Goal: Task Accomplishment & Management: Use online tool/utility

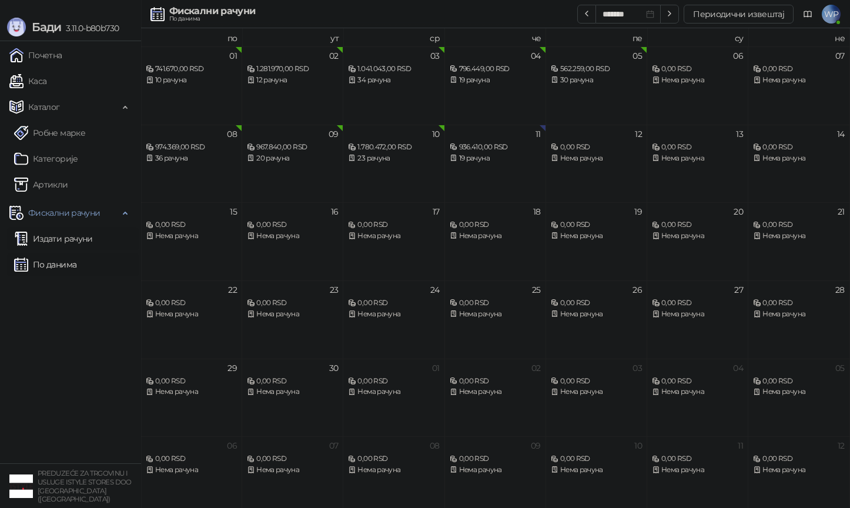
click at [61, 235] on link "Издати рачуни" at bounding box center [53, 239] width 79 height 24
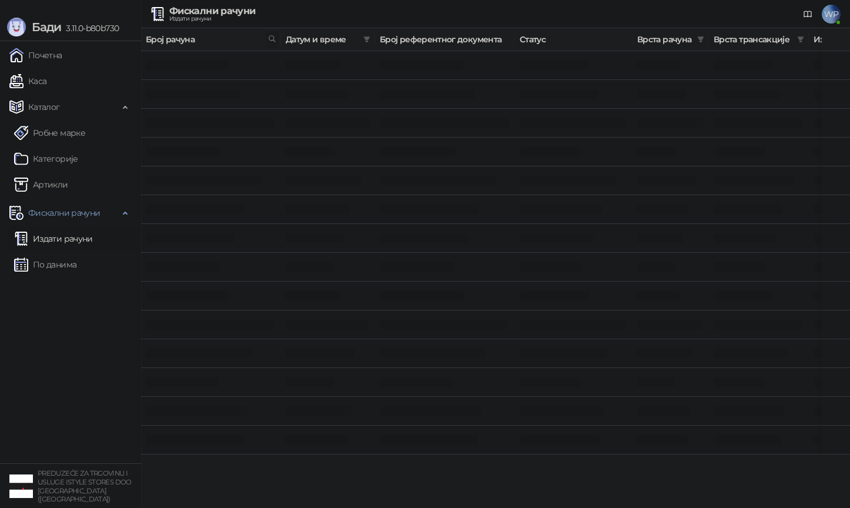
click at [272, 39] on icon at bounding box center [272, 39] width 8 height 8
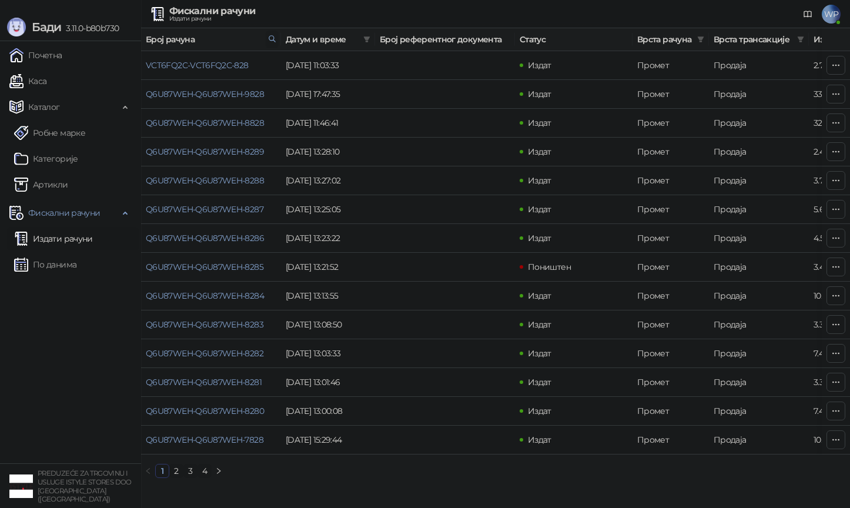
click at [272, 39] on icon at bounding box center [272, 39] width 8 height 8
type input "*"
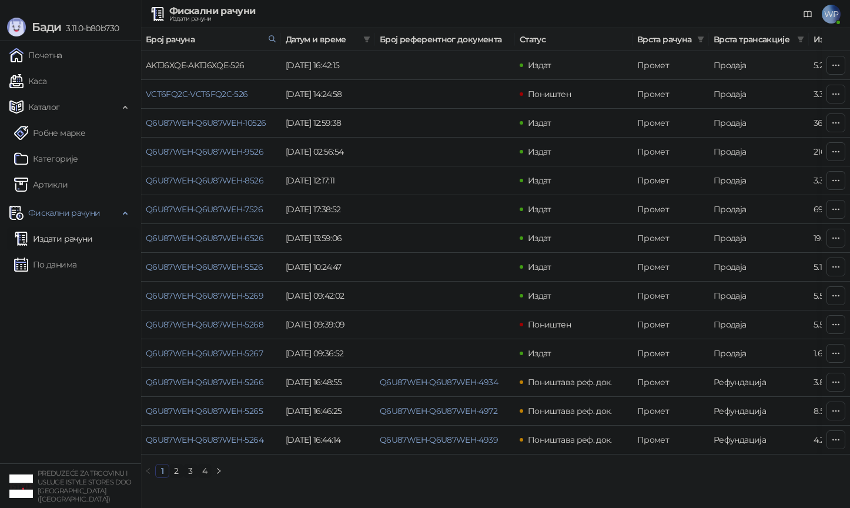
click at [198, 66] on link "AKTJ6XQE-AKTJ6XQE-526" at bounding box center [195, 65] width 99 height 11
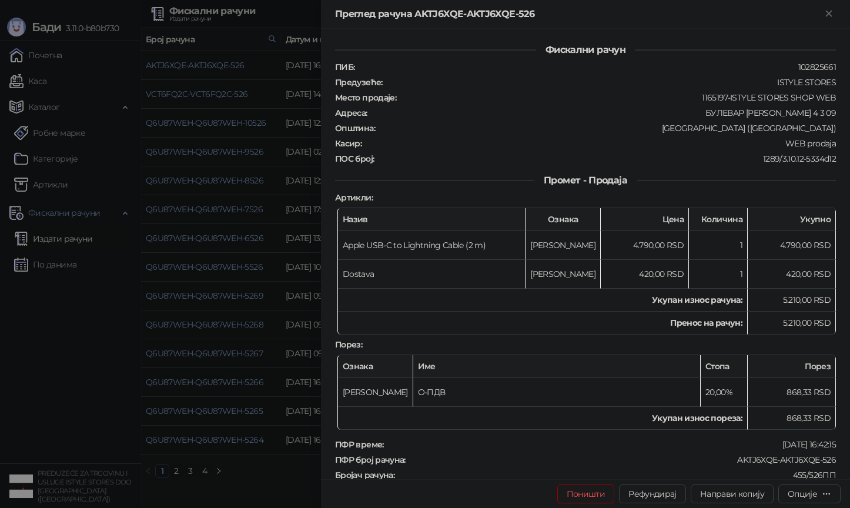
click at [243, 59] on div at bounding box center [425, 254] width 850 height 508
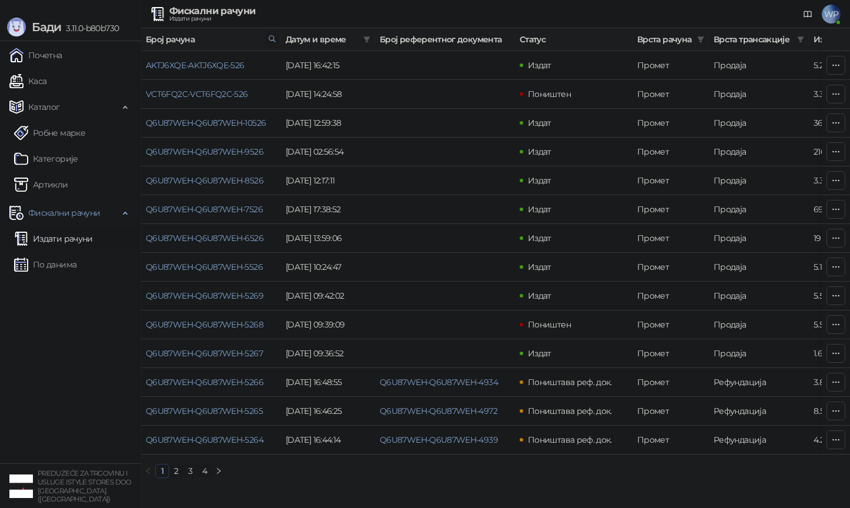
click at [266, 42] on span at bounding box center [272, 40] width 13 height 18
type input "*"
type input "***"
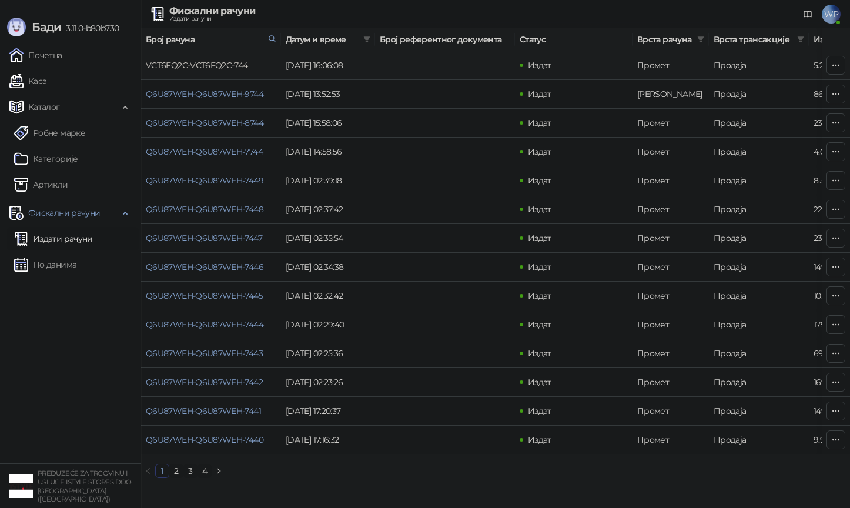
click at [175, 68] on link "VCT6FQ2C-VCT6FQ2C-744" at bounding box center [197, 65] width 102 height 11
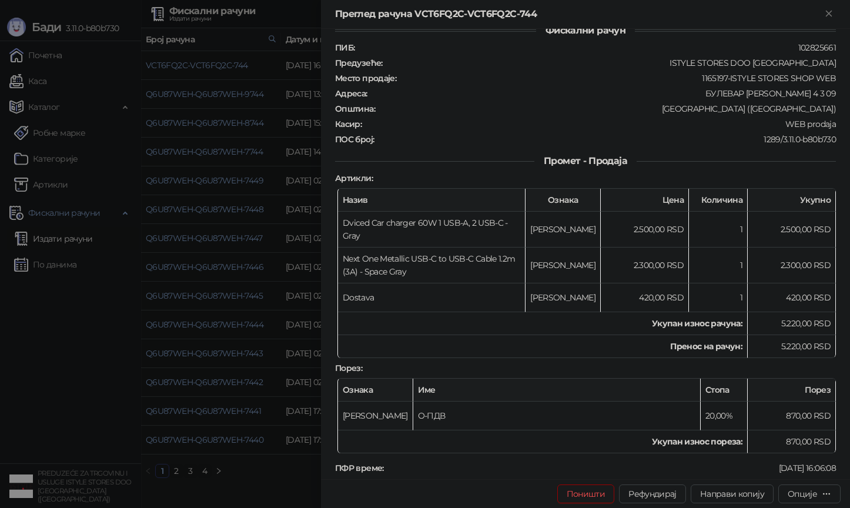
scroll to position [53, 0]
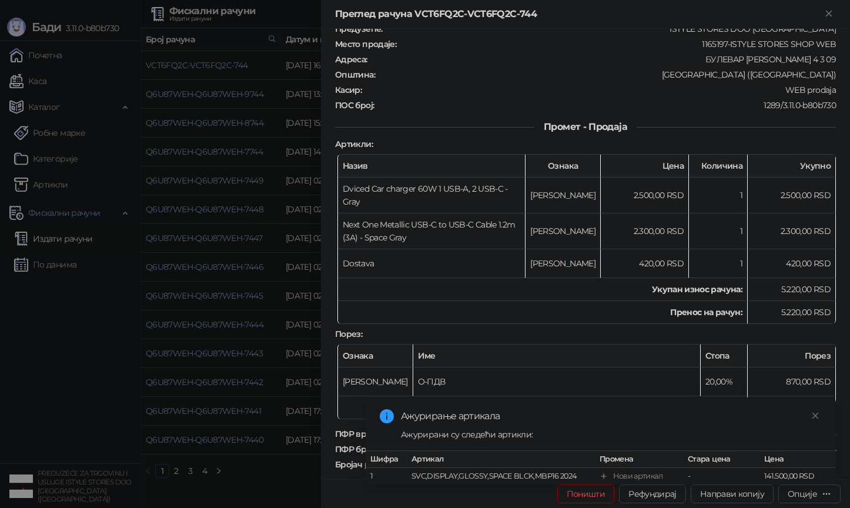
click at [85, 274] on div at bounding box center [425, 254] width 850 height 508
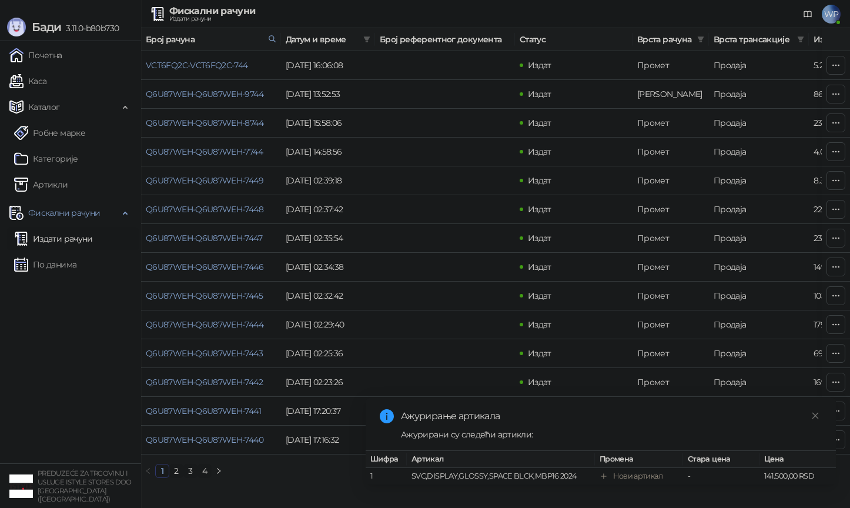
click at [48, 240] on link "Издати рачуни" at bounding box center [53, 239] width 79 height 24
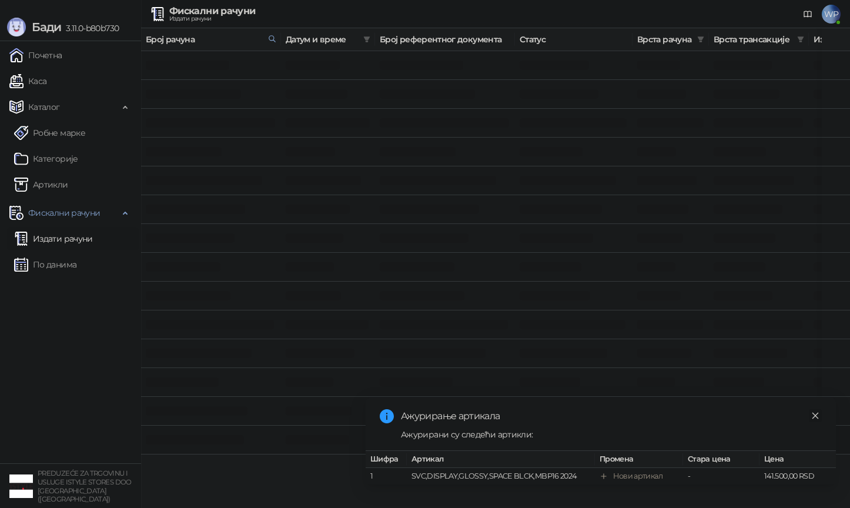
click at [813, 412] on icon "close" at bounding box center [815, 415] width 8 height 8
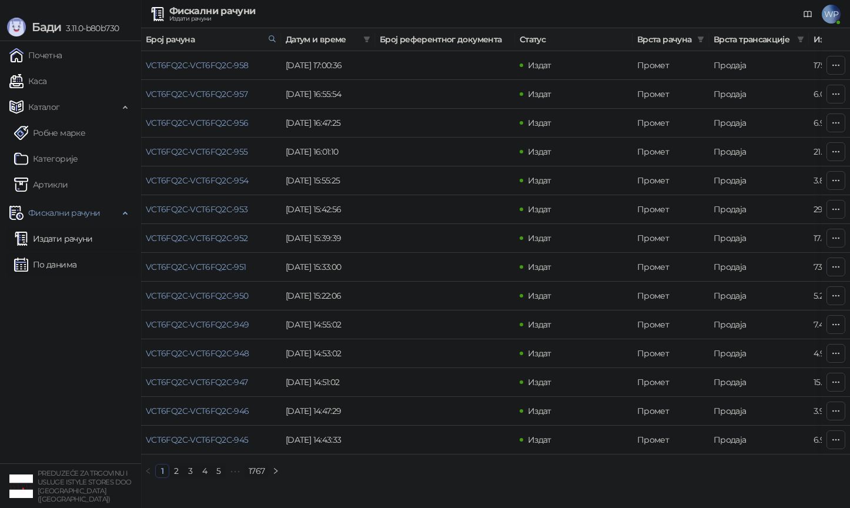
click at [46, 264] on link "По данима" at bounding box center [45, 265] width 62 height 24
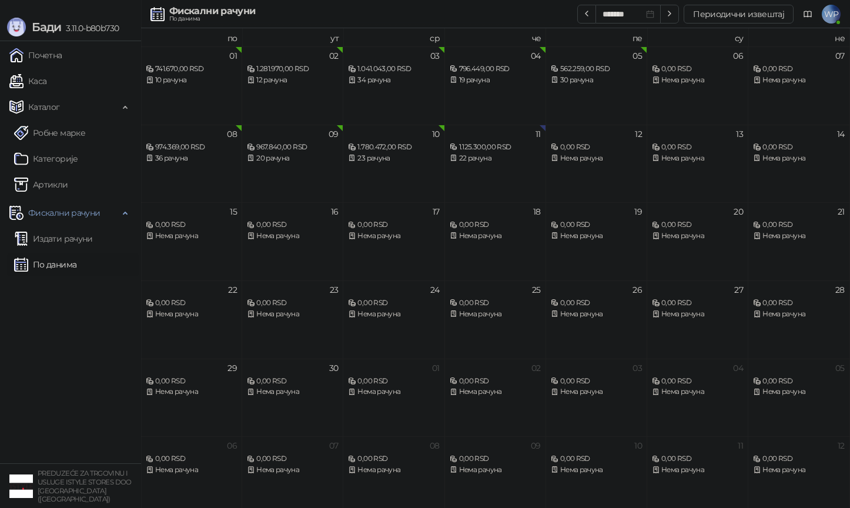
click at [76, 266] on link "По данима" at bounding box center [45, 265] width 62 height 24
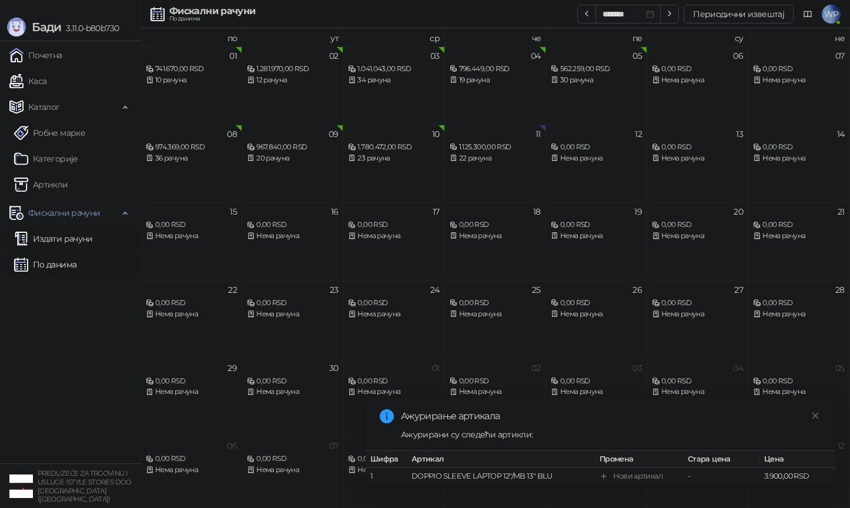
click at [93, 233] on link "Издати рачуни" at bounding box center [53, 239] width 79 height 24
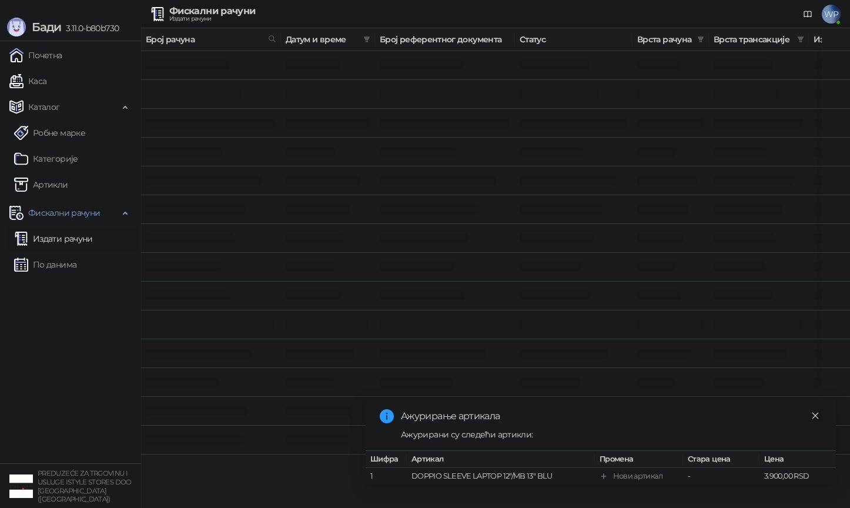
click at [815, 413] on icon "close" at bounding box center [815, 415] width 8 height 8
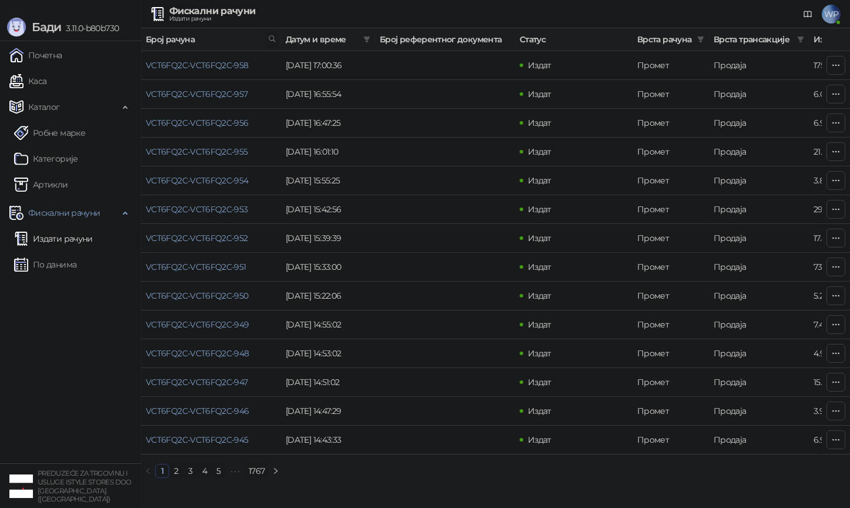
click at [268, 39] on icon at bounding box center [272, 39] width 8 height 8
type input "***"
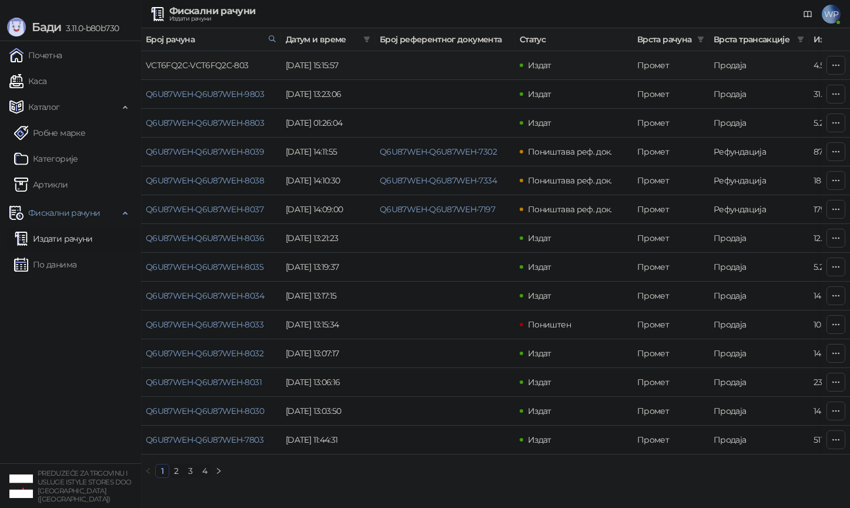
click at [206, 61] on link "VCT6FQ2C-VCT6FQ2C-803" at bounding box center [197, 65] width 103 height 11
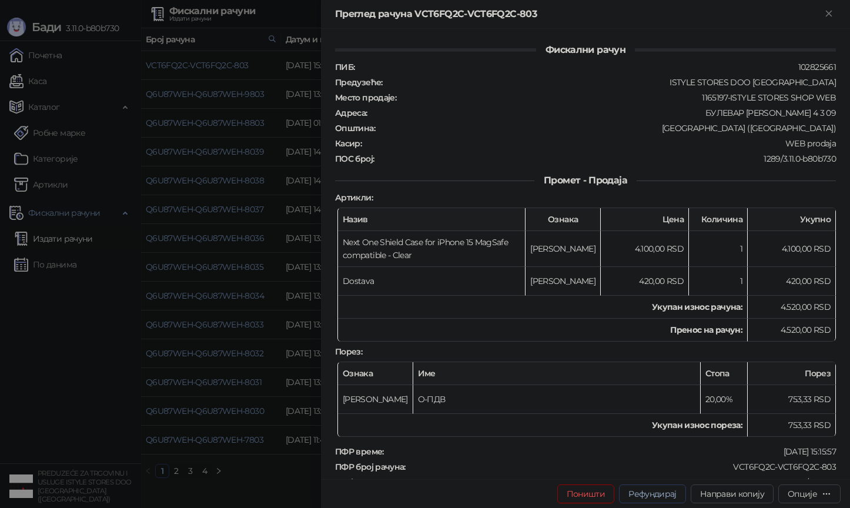
click at [658, 493] on button "Рефундирај" at bounding box center [652, 493] width 67 height 19
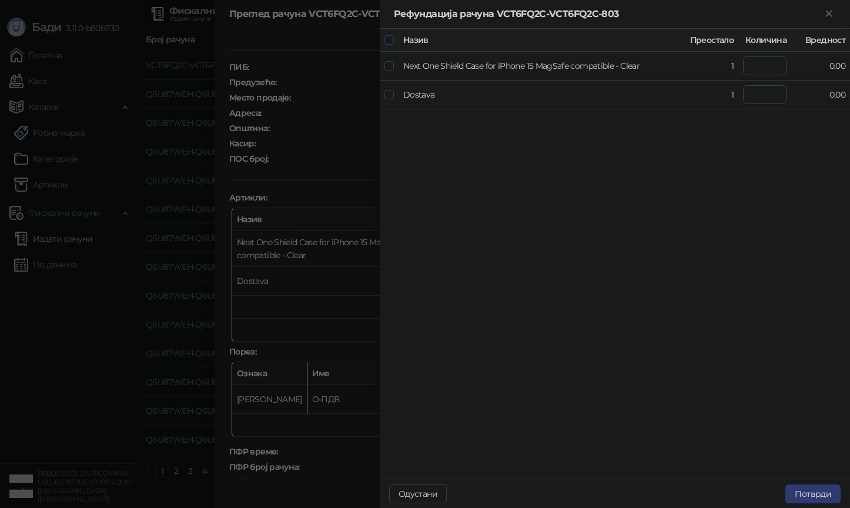
type input "*"
click at [816, 496] on button "Потврди" at bounding box center [812, 493] width 55 height 19
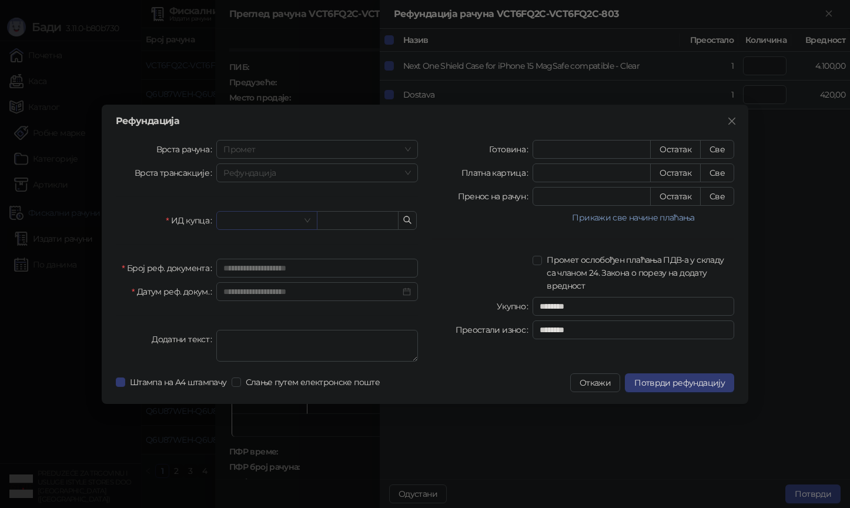
click at [231, 216] on input "search" at bounding box center [261, 221] width 76 height 18
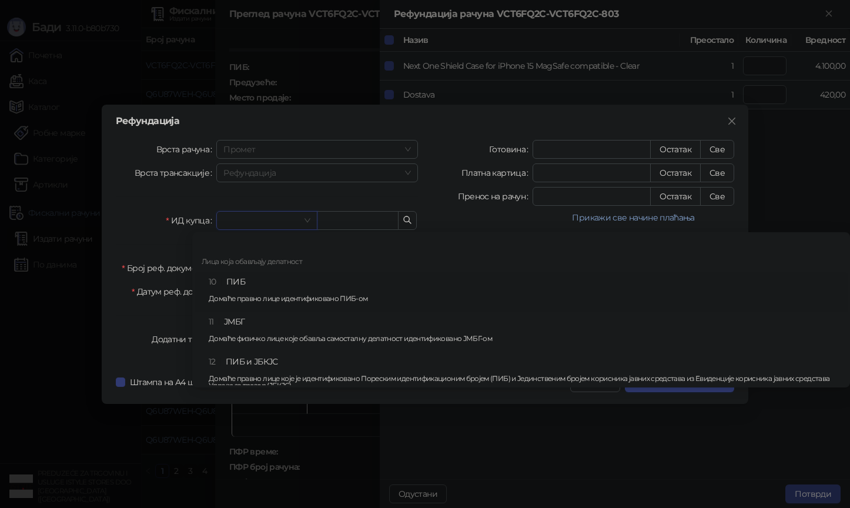
click at [265, 284] on div "10 ПИБ Домаће правно лице идентификовано ПИБ-ом" at bounding box center [525, 292] width 632 height 34
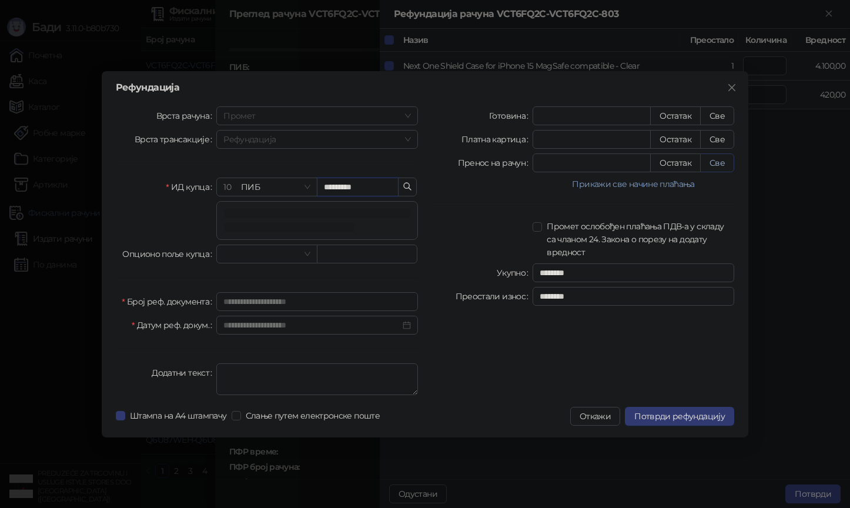
type input "*********"
click at [720, 157] on button "Све" at bounding box center [717, 162] width 34 height 19
type input "****"
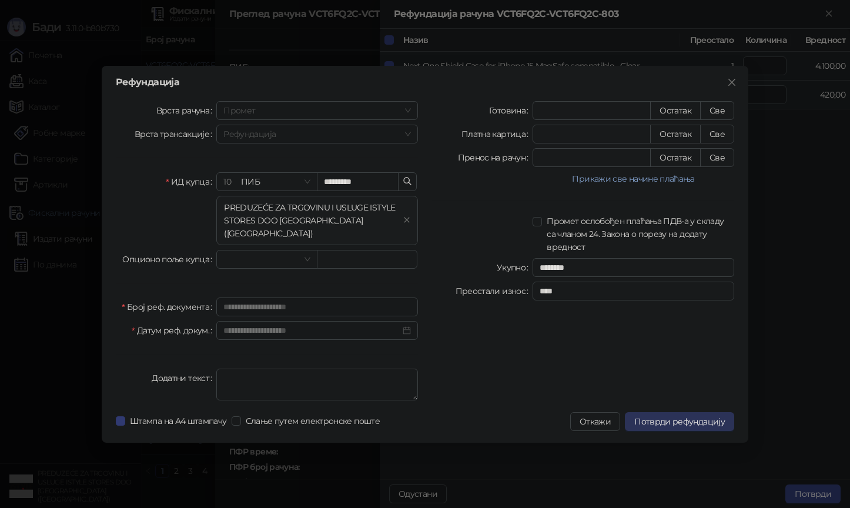
click at [648, 416] on span "Потврди рефундацију" at bounding box center [679, 421] width 90 height 11
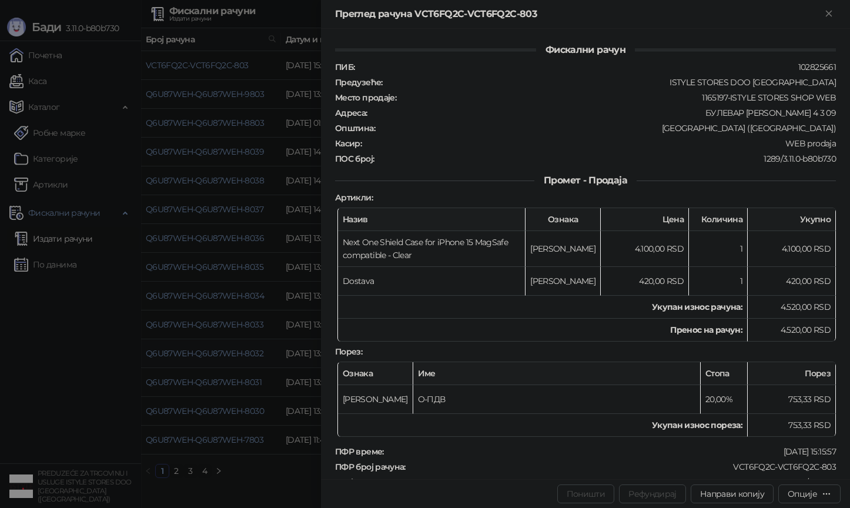
click at [271, 185] on div at bounding box center [425, 254] width 850 height 508
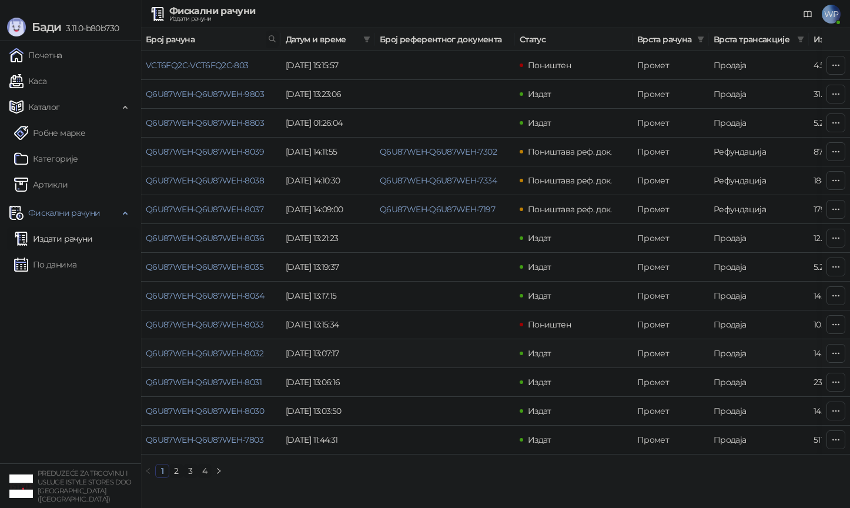
click at [274, 36] on icon at bounding box center [272, 39] width 8 height 8
type input "***"
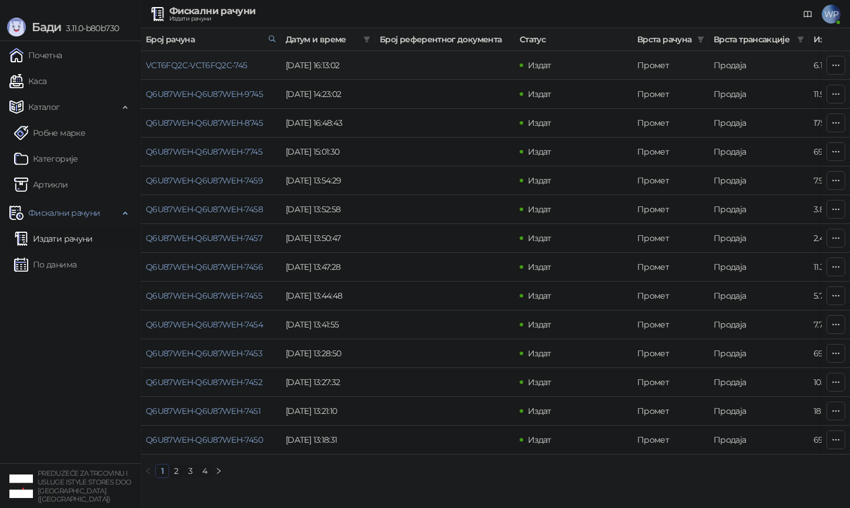
click at [206, 66] on link "VCT6FQ2C-VCT6FQ2C-745" at bounding box center [197, 65] width 102 height 11
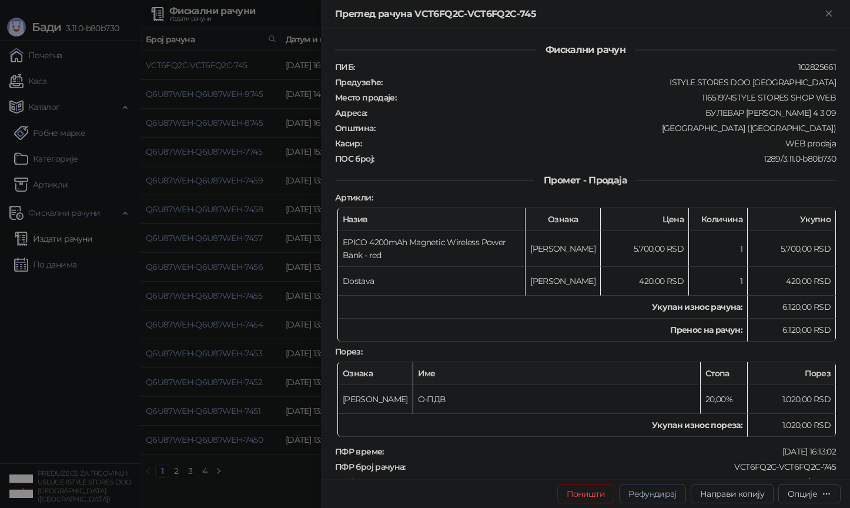
click at [641, 496] on button "Рефундирај" at bounding box center [652, 493] width 67 height 19
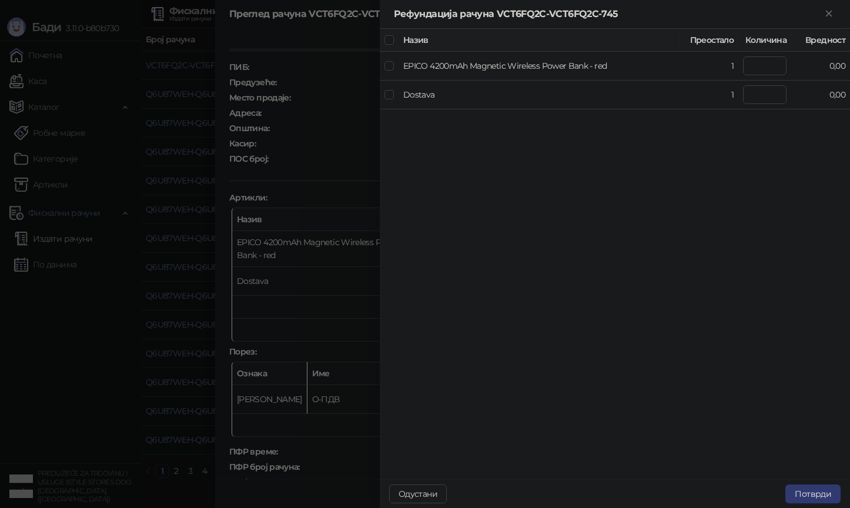
type input "*"
click at [799, 485] on button "Потврди" at bounding box center [812, 493] width 55 height 19
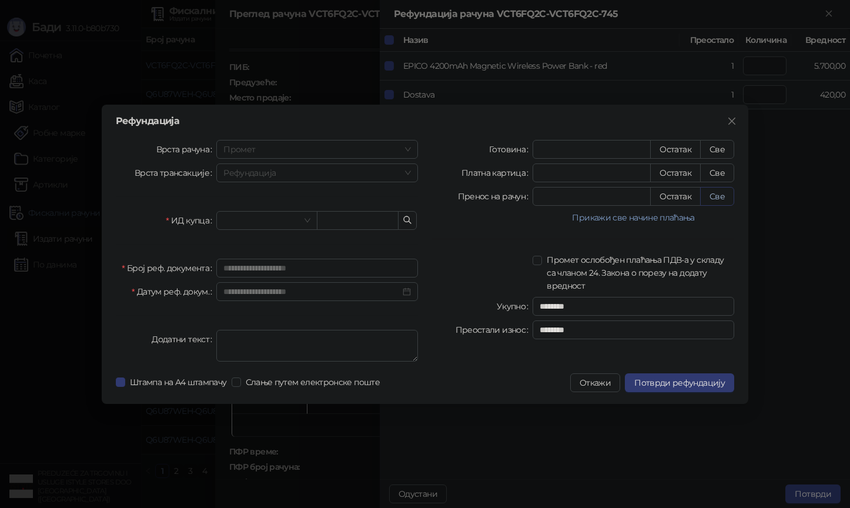
click at [702, 197] on button "Све" at bounding box center [717, 196] width 34 height 19
type input "****"
click at [303, 221] on span at bounding box center [266, 221] width 86 height 18
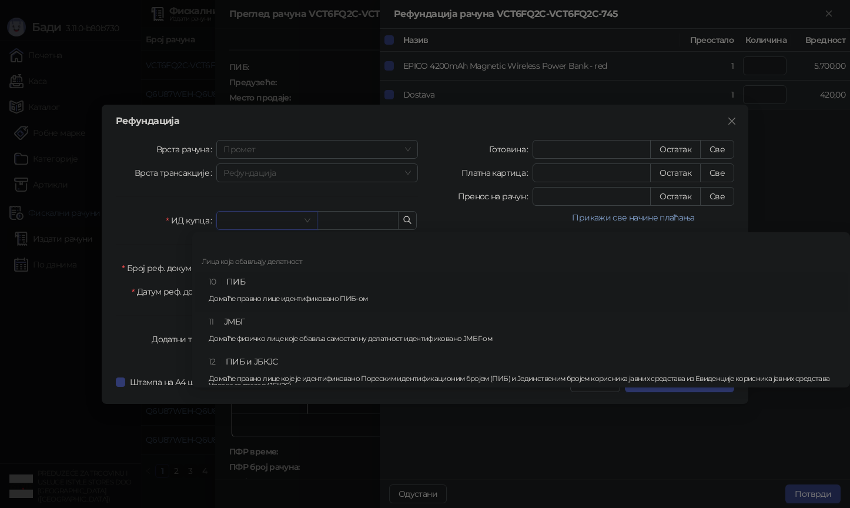
click at [254, 286] on div "10 ПИБ Домаће правно лице идентификовано ПИБ-ом" at bounding box center [525, 292] width 632 height 34
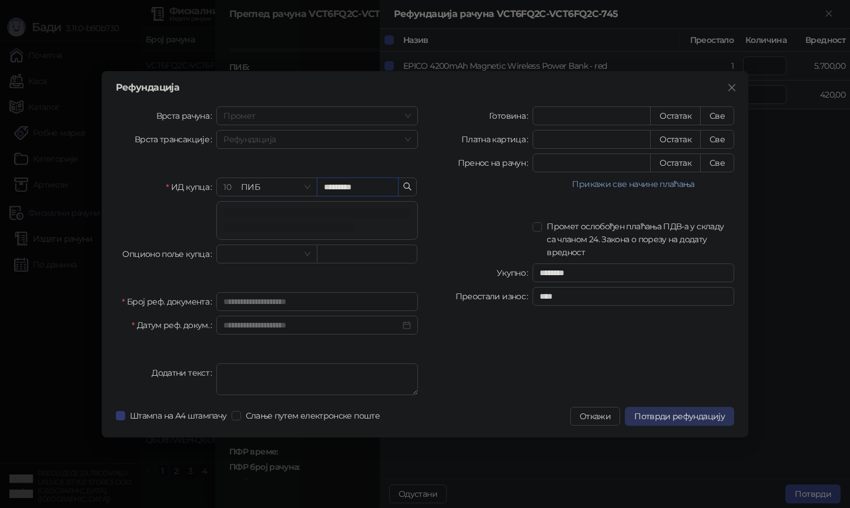
type input "*********"
click at [645, 417] on span "Потврди рефундацију" at bounding box center [679, 416] width 90 height 11
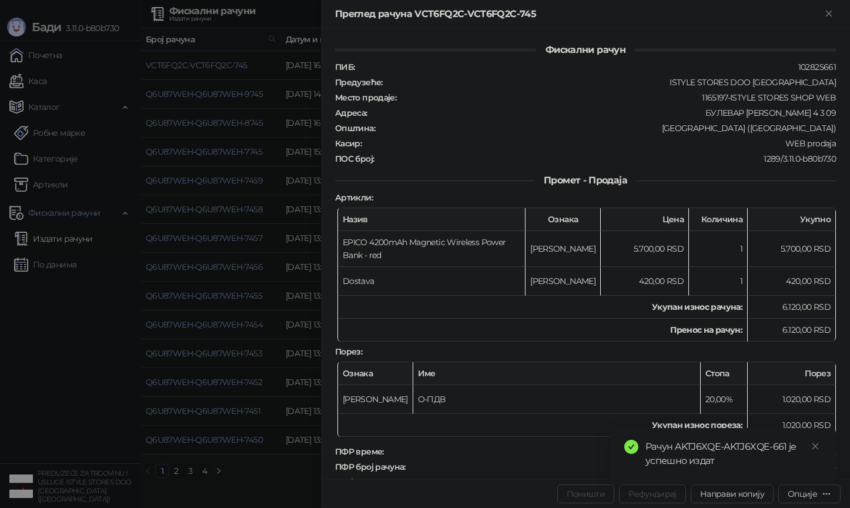
click at [267, 35] on div at bounding box center [425, 254] width 850 height 508
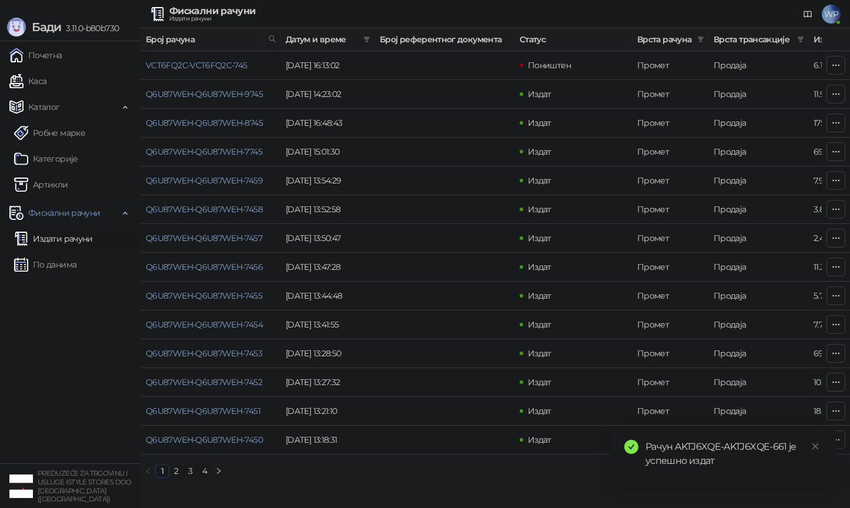
click at [270, 37] on icon at bounding box center [272, 39] width 8 height 8
type input "***"
click at [225, 68] on link "AKTJ6XQE-AKTJ6XQE-583" at bounding box center [195, 65] width 99 height 11
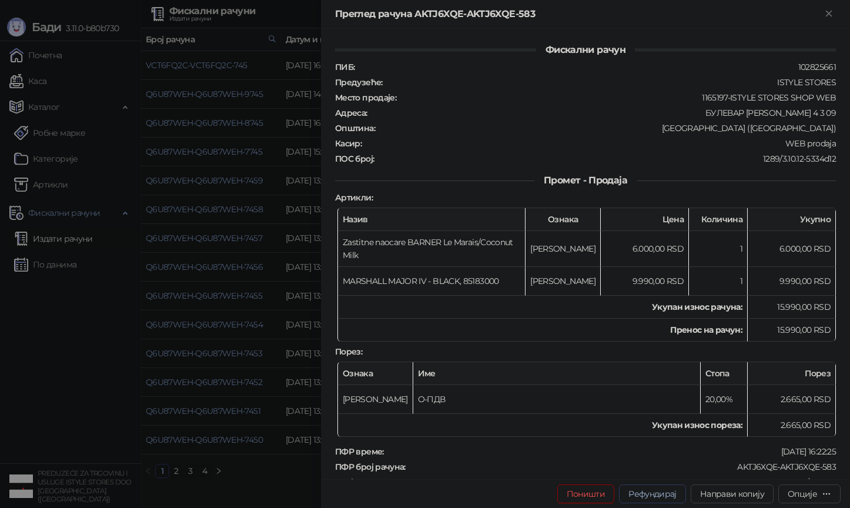
click at [645, 494] on button "Рефундирај" at bounding box center [652, 493] width 67 height 19
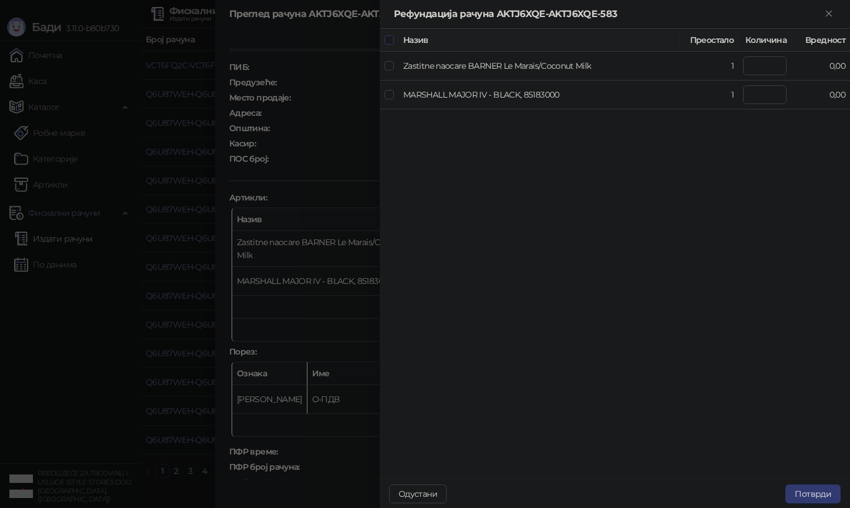
type input "*"
click at [813, 494] on button "Потврди" at bounding box center [812, 493] width 55 height 19
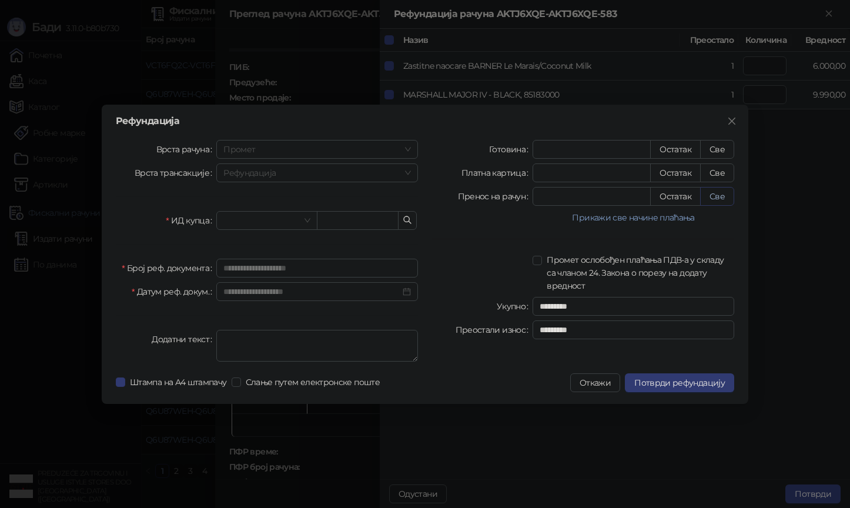
click at [723, 193] on button "Све" at bounding box center [717, 196] width 34 height 19
type input "*****"
type input "****"
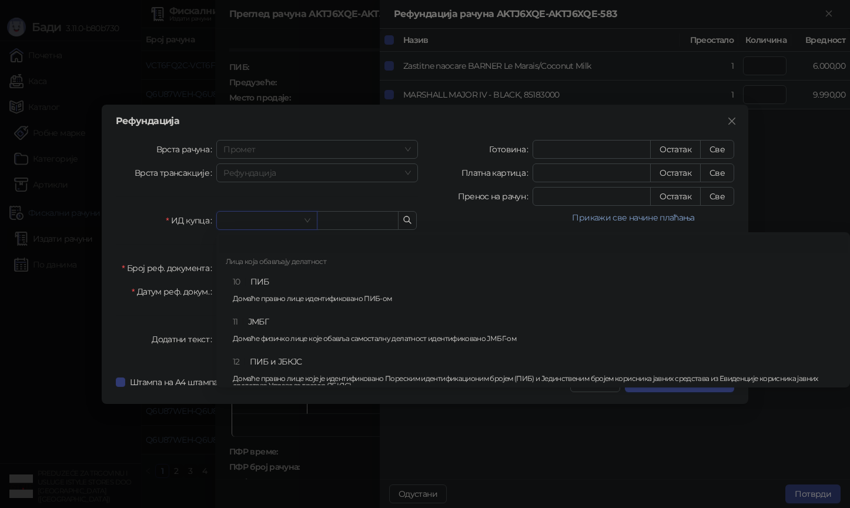
click at [243, 223] on input "search" at bounding box center [261, 221] width 76 height 18
click at [240, 278] on div "10 ПИБ Домаће правно лице идентификовано ПИБ-ом" at bounding box center [525, 292] width 632 height 34
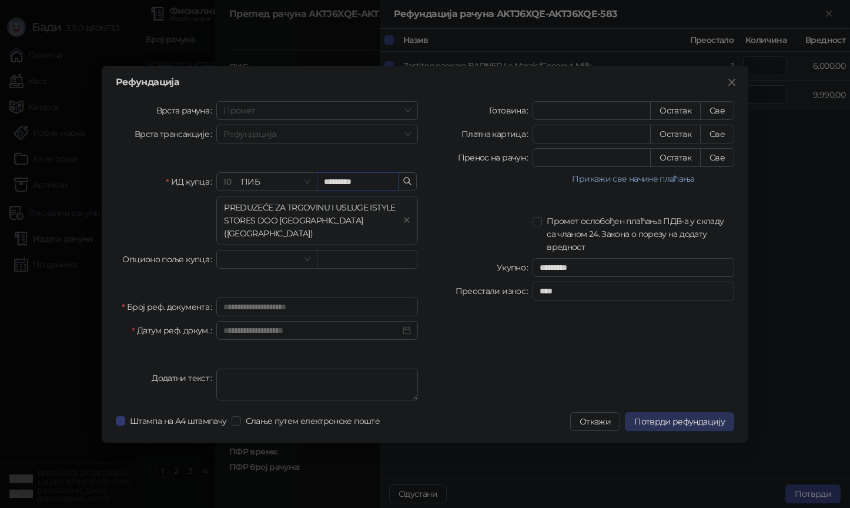
type input "*********"
click at [655, 416] on span "Потврди рефундацију" at bounding box center [679, 421] width 90 height 11
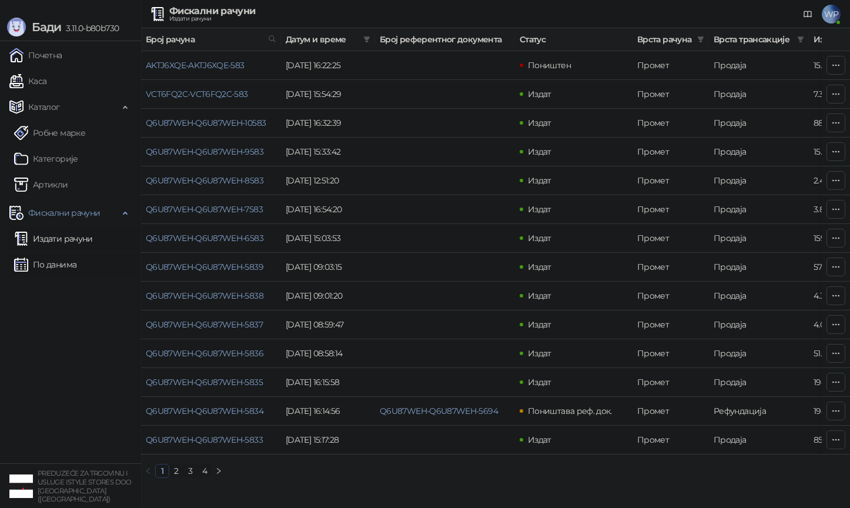
click at [51, 269] on link "По данима" at bounding box center [45, 265] width 62 height 24
